Goal: Task Accomplishment & Management: Complete application form

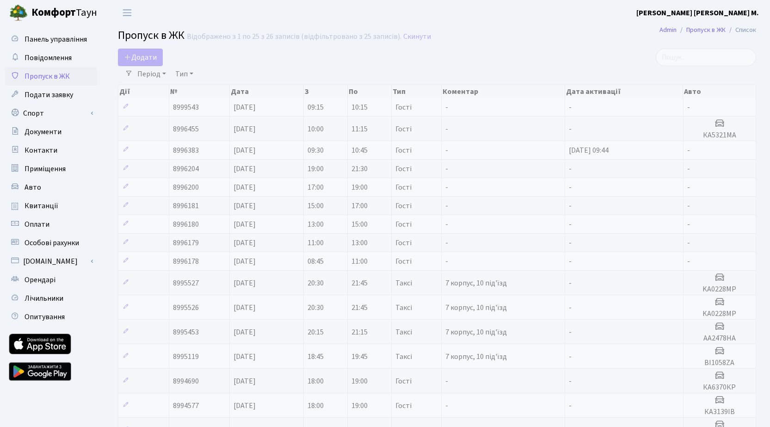
select select "25"
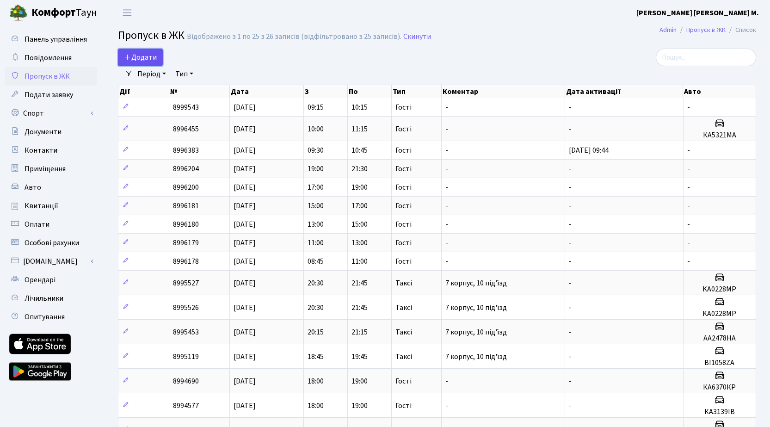
click at [145, 59] on span "Додати" at bounding box center [140, 57] width 33 height 10
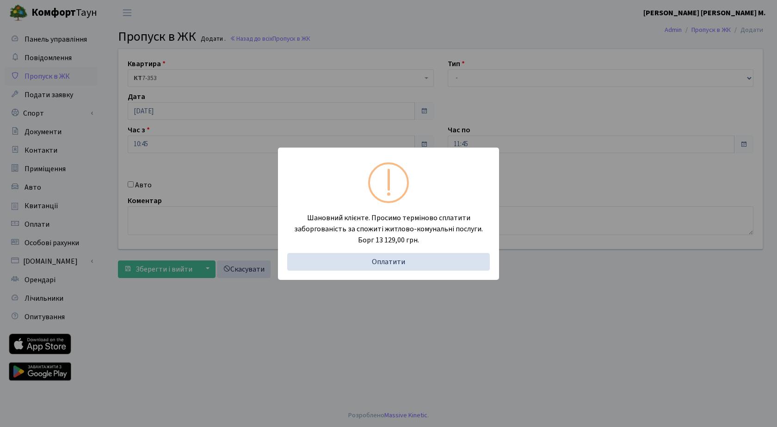
click at [543, 45] on div "Шановний клієнте. Просимо терміново сплатити заборгованість за спожиті житлово-…" at bounding box center [388, 213] width 777 height 427
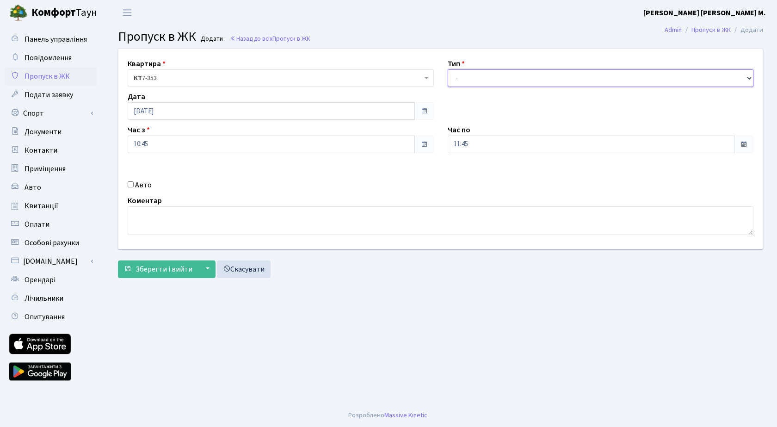
click at [521, 80] on select "- Доставка Таксі Гості Сервіс" at bounding box center [601, 78] width 306 height 18
select select "3"
click at [448, 69] on select "- Доставка Таксі Гості Сервіс" at bounding box center [601, 78] width 306 height 18
click at [170, 269] on span "Зберегти і вийти" at bounding box center [164, 269] width 57 height 10
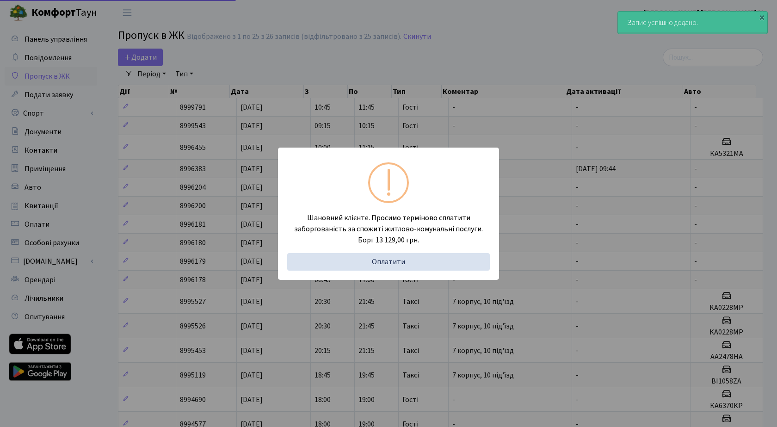
select select "25"
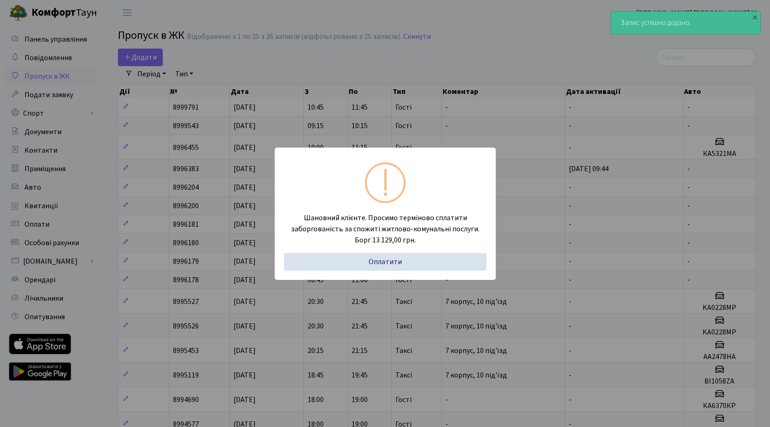
click at [180, 51] on div "Шановний клієнте. Просимо терміново сплатити заборгованість за спожиті житлово-…" at bounding box center [385, 213] width 770 height 427
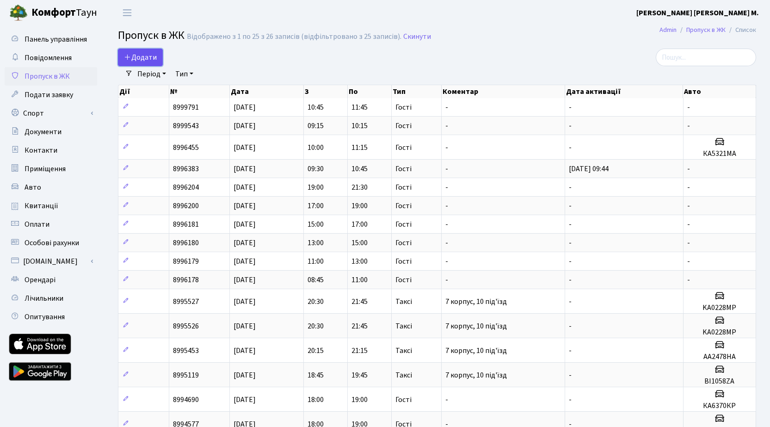
click at [148, 58] on span "Додати" at bounding box center [140, 57] width 33 height 10
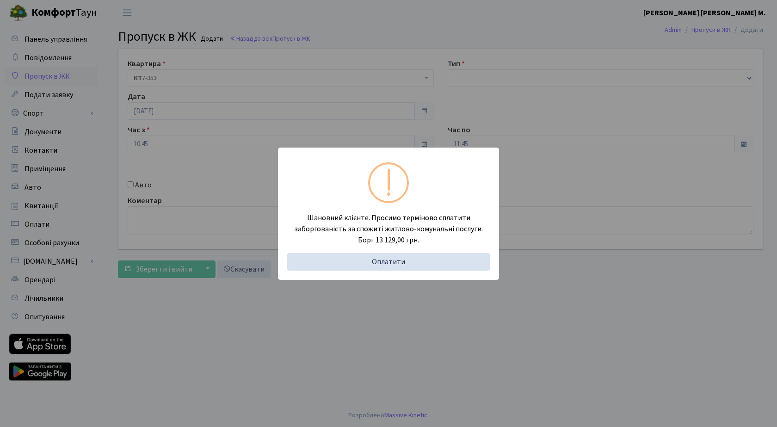
drag, startPoint x: 357, startPoint y: 14, endPoint x: 245, endPoint y: 134, distance: 163.3
click at [354, 18] on div "Шановний клієнте. Просимо терміново сплатити заборгованість за спожиті житлово-…" at bounding box center [388, 213] width 777 height 427
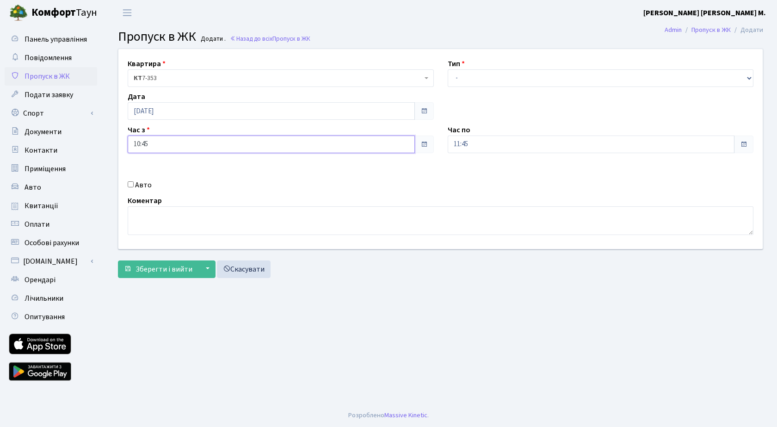
click at [191, 148] on input "10:45" at bounding box center [271, 145] width 287 height 18
click at [157, 173] on icon at bounding box center [153, 176] width 25 height 25
type input "11:45"
click at [498, 142] on input "11:45" at bounding box center [591, 145] width 287 height 18
click at [475, 173] on icon at bounding box center [473, 176] width 25 height 25
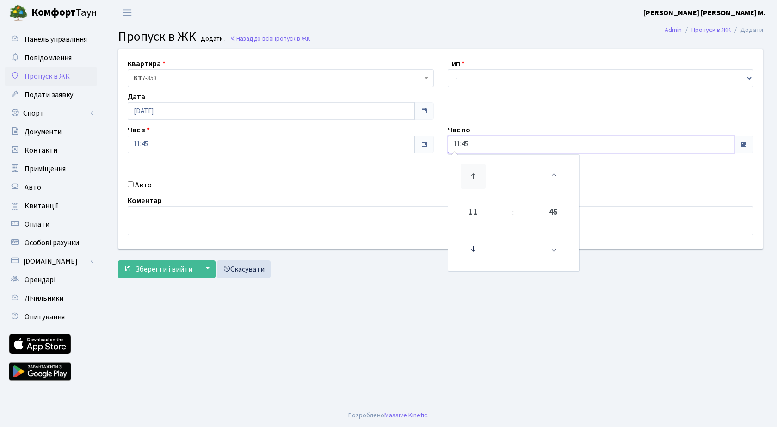
type input "12:45"
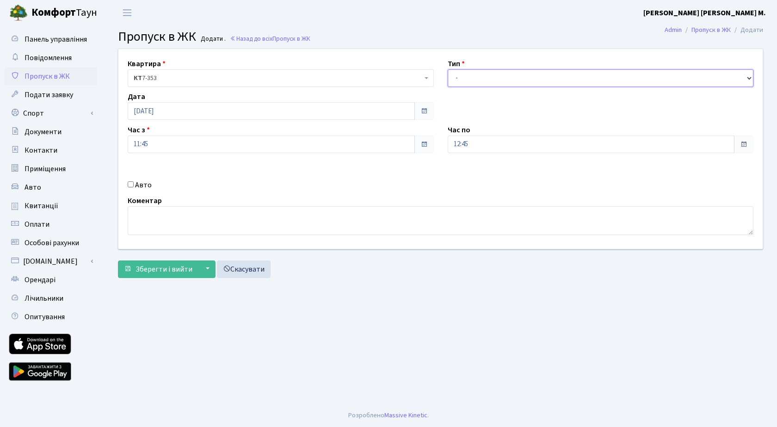
drag, startPoint x: 494, startPoint y: 81, endPoint x: 479, endPoint y: 72, distance: 17.8
click at [494, 80] on select "- Доставка Таксі Гості Сервіс" at bounding box center [601, 78] width 306 height 18
select select "3"
click at [448, 69] on select "- Доставка Таксі Гості Сервіс" at bounding box center [601, 78] width 306 height 18
click at [157, 267] on span "Зберегти і вийти" at bounding box center [164, 269] width 57 height 10
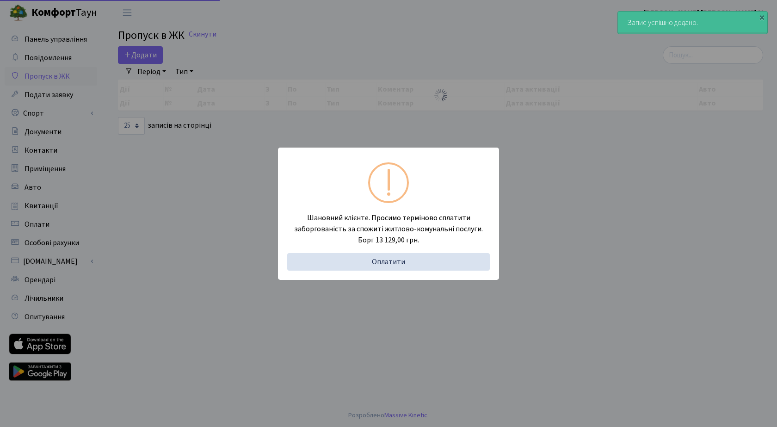
select select "25"
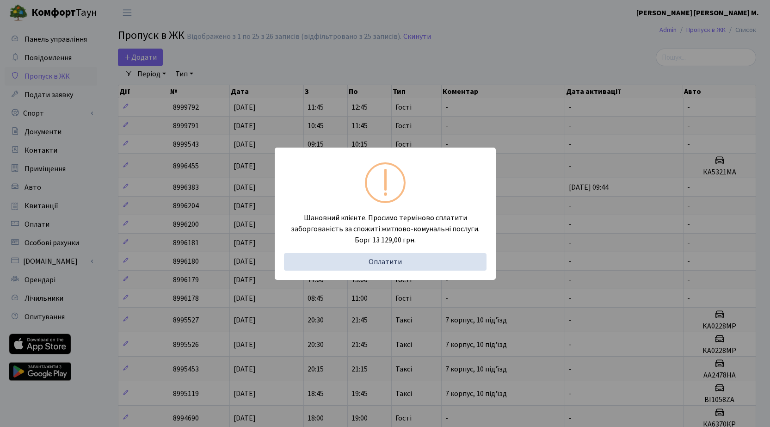
click at [153, 58] on div "Шановний клієнте. Просимо терміново сплатити заборгованість за спожиті житлово-…" at bounding box center [385, 213] width 770 height 427
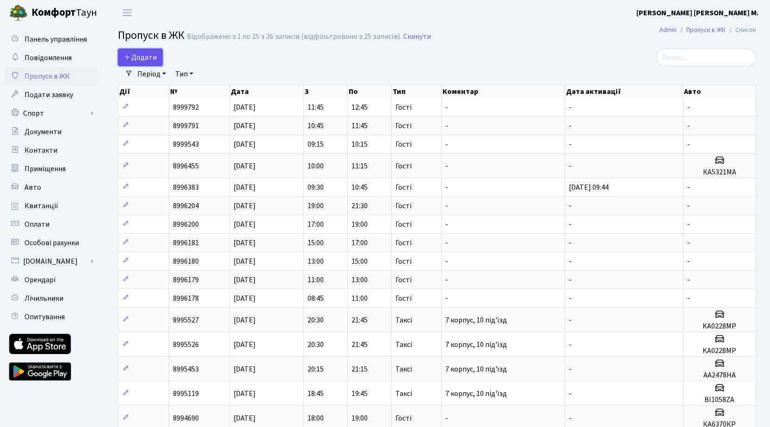
click at [146, 55] on span "Додати" at bounding box center [140, 57] width 33 height 10
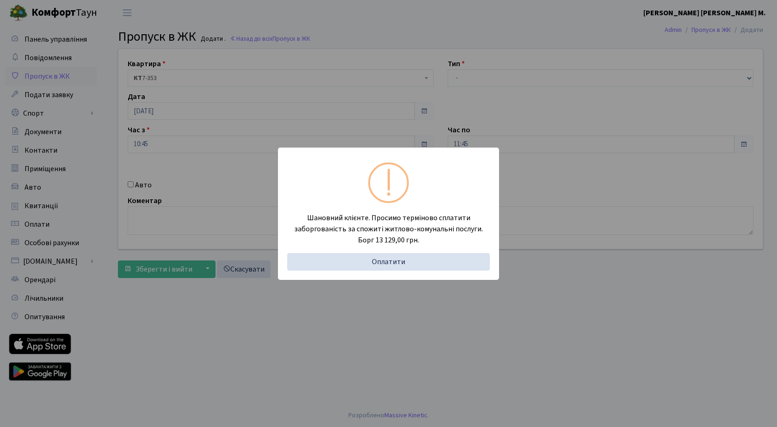
click at [192, 148] on div "Шановний клієнте. Просимо терміново сплатити заборгованість за спожиті житлово-…" at bounding box center [388, 213] width 777 height 427
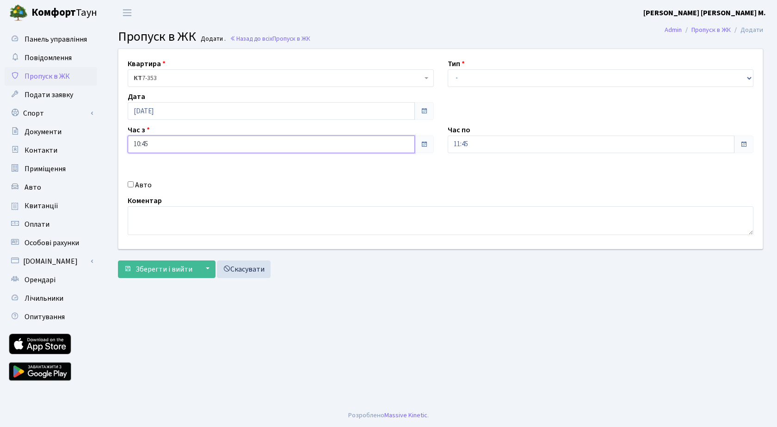
click at [190, 147] on input "10:45" at bounding box center [271, 145] width 287 height 18
click at [152, 169] on icon at bounding box center [153, 176] width 25 height 25
click at [152, 168] on icon at bounding box center [153, 176] width 25 height 25
type input "12:45"
click at [500, 142] on input "11:45" at bounding box center [591, 145] width 287 height 18
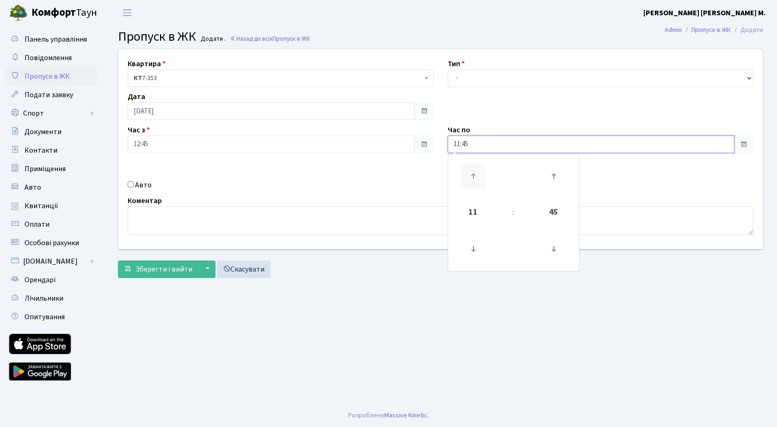
click at [474, 180] on icon at bounding box center [473, 176] width 25 height 25
click at [472, 176] on icon at bounding box center [473, 176] width 25 height 25
click at [467, 179] on icon at bounding box center [473, 176] width 25 height 25
type input "14:45"
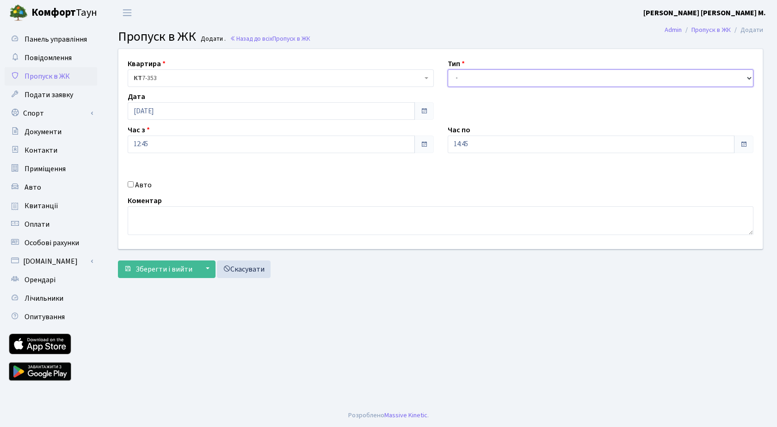
click at [495, 77] on select "- Доставка Таксі Гості Сервіс" at bounding box center [601, 78] width 306 height 18
select select "3"
click at [448, 69] on select "- Доставка Таксі Гості Сервіс" at bounding box center [601, 78] width 306 height 18
click at [163, 265] on span "Зберегти і вийти" at bounding box center [164, 269] width 57 height 10
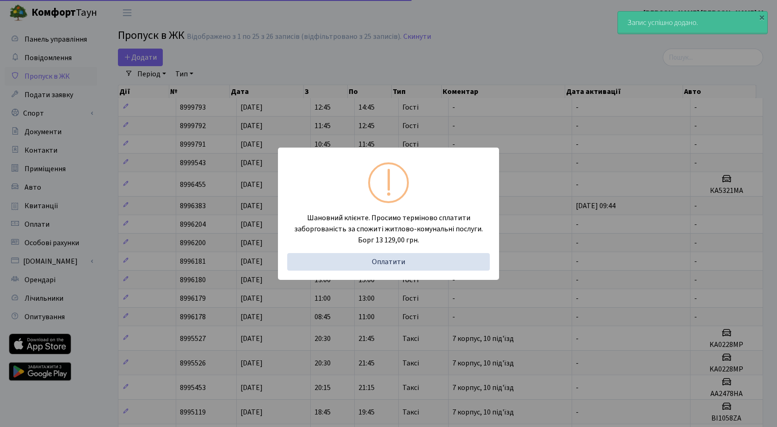
select select "25"
